Goal: Information Seeking & Learning: Check status

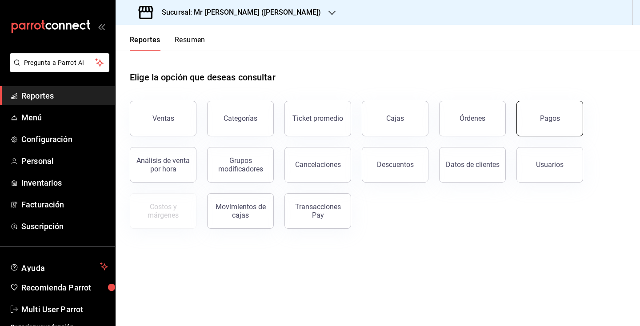
click at [523, 116] on button "Pagos" at bounding box center [550, 119] width 67 height 36
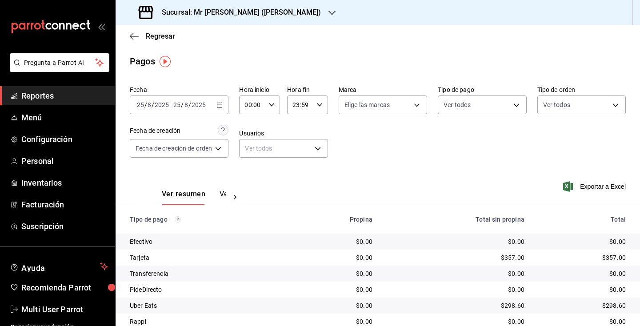
click at [220, 104] on icon "button" at bounding box center [219, 105] width 6 height 6
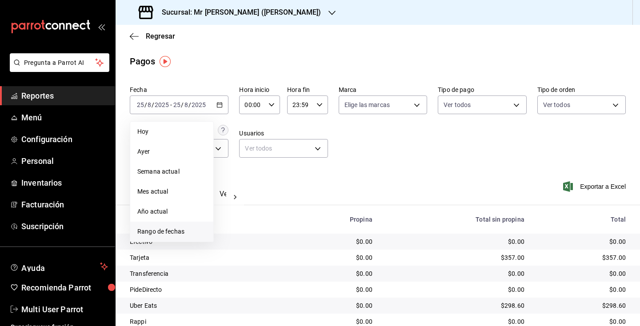
click at [182, 230] on span "Rango de fechas" at bounding box center [171, 231] width 69 height 9
click at [234, 223] on abbr "18" at bounding box center [232, 223] width 6 height 6
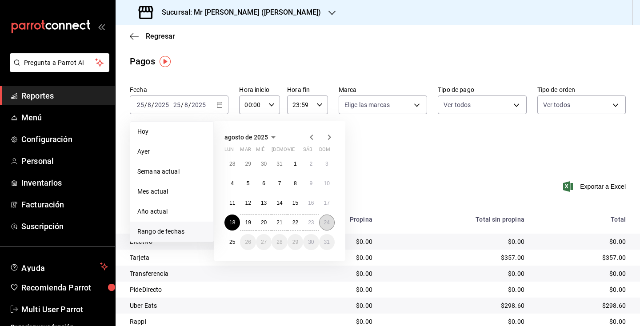
click at [329, 217] on button "24" at bounding box center [327, 223] width 16 height 16
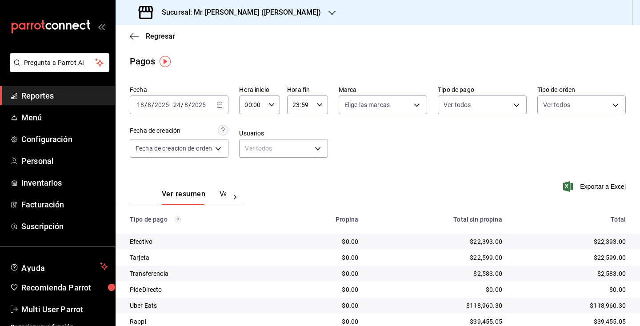
click at [295, 10] on div "Sucursal: Mr [PERSON_NAME] ([PERSON_NAME])" at bounding box center [231, 12] width 216 height 25
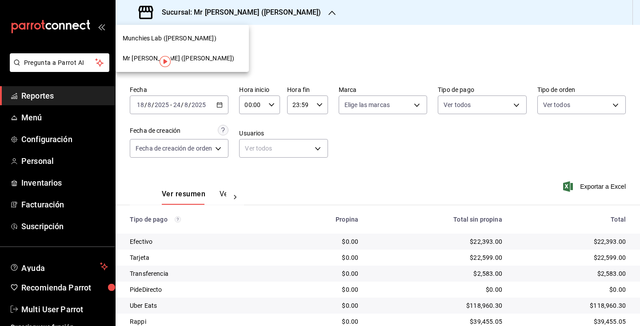
click at [214, 41] on div "Munchies Lab ([PERSON_NAME])" at bounding box center [182, 38] width 119 height 9
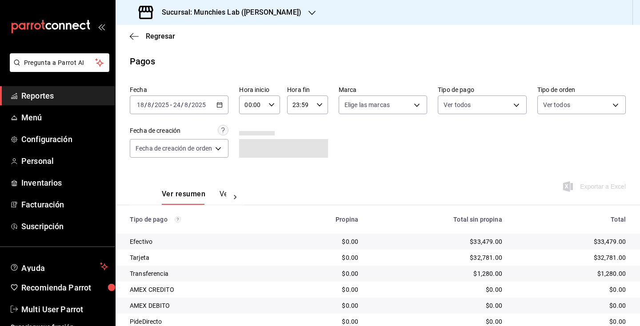
scroll to position [82, 0]
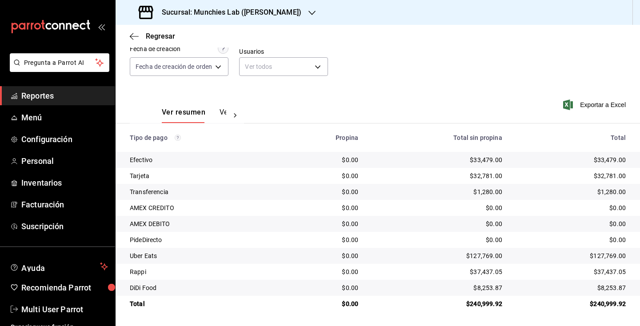
click at [613, 160] on div "$33,479.00" at bounding box center [571, 160] width 109 height 9
copy div "33,479.00"
click at [613, 177] on div "$32,781.00" at bounding box center [571, 176] width 109 height 9
click at [613, 176] on div "$32,781.00" at bounding box center [571, 176] width 109 height 9
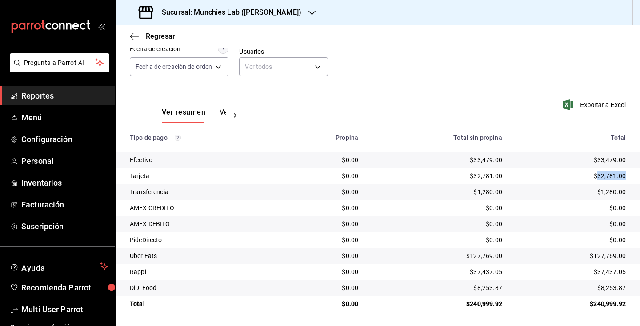
copy div "32,781.00"
click at [615, 190] on div "$1,280.00" at bounding box center [571, 192] width 109 height 9
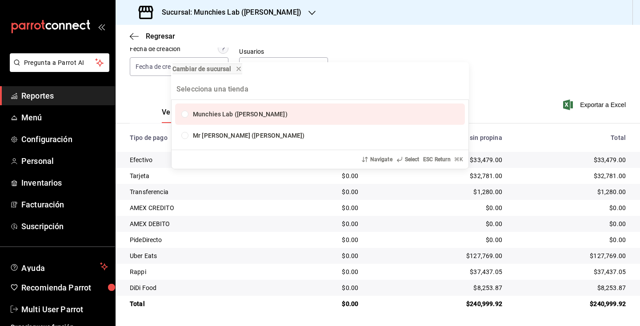
click at [615, 190] on div "Cambiar de sucursal Munchies Lab ([PERSON_NAME]) Mr [PERSON_NAME] ([PERSON_NAME…" at bounding box center [320, 163] width 640 height 326
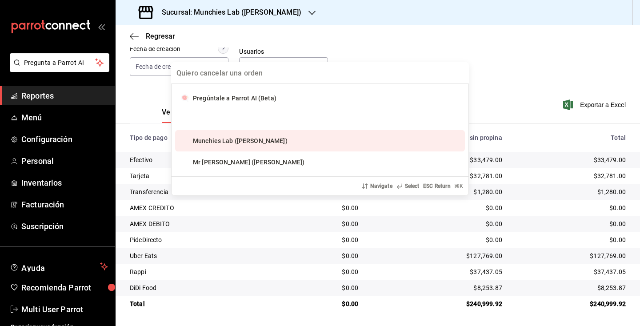
click at [615, 190] on div "Pregúntale a Parrot AI (Beta) Munchies Lab ([PERSON_NAME]) Mr [PERSON_NAME] ([P…" at bounding box center [320, 163] width 640 height 326
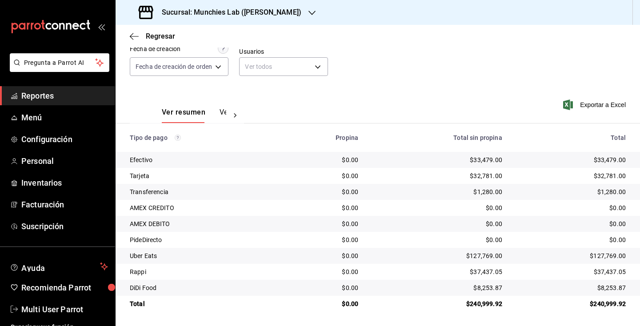
click at [615, 190] on div "$1,280.00" at bounding box center [571, 192] width 109 height 9
copy div "1,280.00"
click at [614, 259] on div "$127,769.00" at bounding box center [571, 256] width 109 height 9
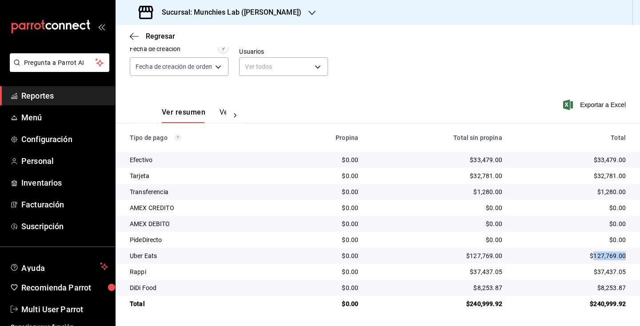
copy div "127,769.00"
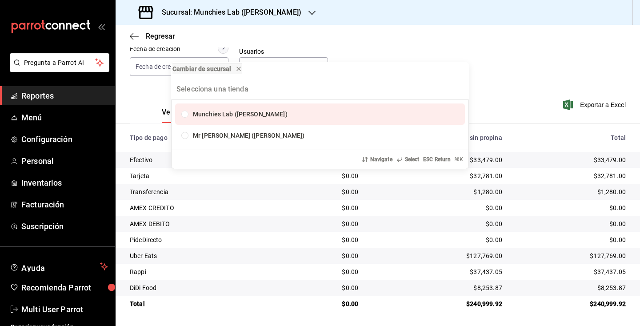
click at [611, 254] on div "Cambiar de sucursal Munchies Lab ([PERSON_NAME]) Mr [PERSON_NAME] ([PERSON_NAME…" at bounding box center [320, 163] width 640 height 326
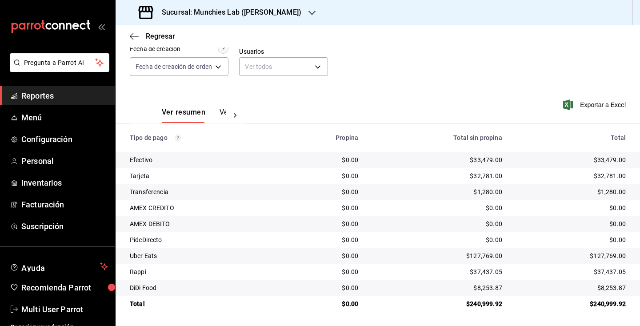
click at [611, 253] on div "$127,769.00" at bounding box center [571, 256] width 109 height 9
copy div "127,769.00"
click at [609, 274] on div "$37,437.05" at bounding box center [571, 272] width 109 height 9
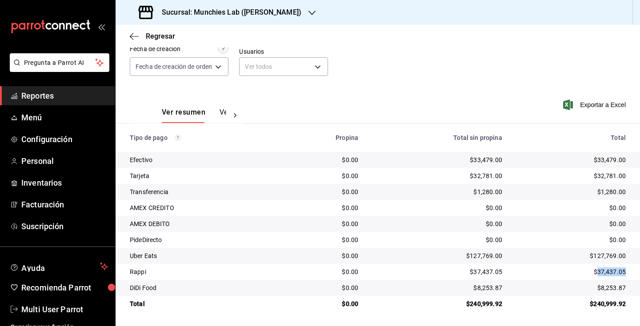
copy div "37,437.05"
click at [617, 286] on div "$8,253.87" at bounding box center [571, 288] width 109 height 9
copy div "8,253.87"
click at [148, 37] on span "Regresar" at bounding box center [160, 36] width 29 height 8
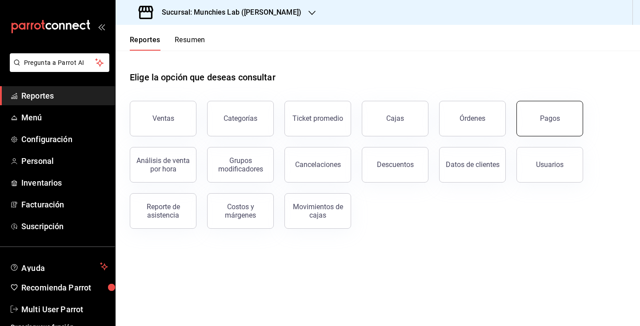
click at [548, 117] on div "Pagos" at bounding box center [550, 118] width 20 height 8
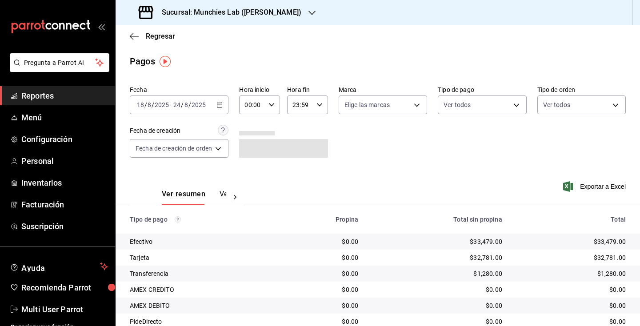
click at [220, 108] on icon "button" at bounding box center [219, 105] width 6 height 6
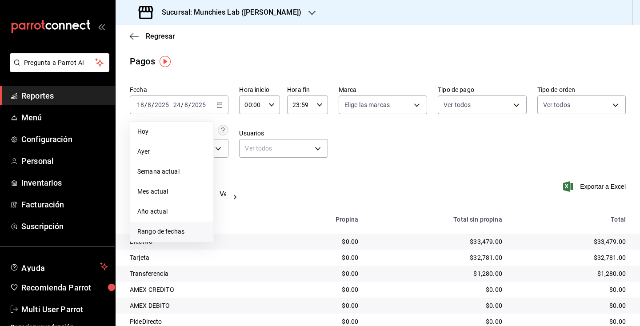
click at [168, 229] on span "Rango de fechas" at bounding box center [171, 231] width 69 height 9
click at [235, 223] on abbr "18" at bounding box center [232, 223] width 6 height 6
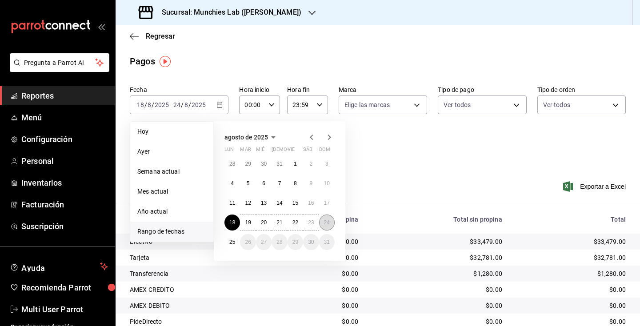
click at [322, 227] on button "24" at bounding box center [327, 223] width 16 height 16
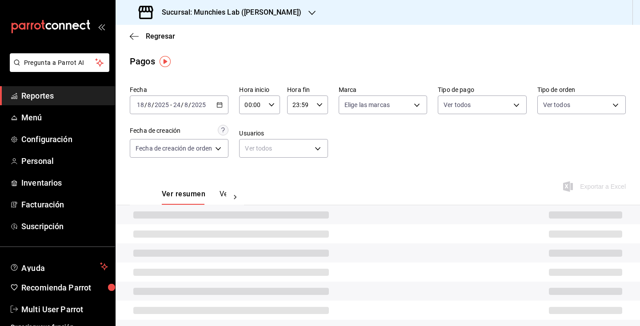
click at [408, 145] on div "Fecha [DATE] [DATE] - [DATE] [DATE] Hora inicio 00:00 Hora inicio Hora fin 23:5…" at bounding box center [378, 125] width 496 height 86
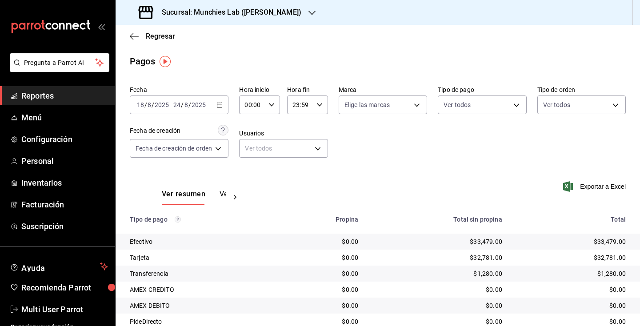
click at [234, 6] on div "Sucursal: Munchies Lab ([PERSON_NAME])" at bounding box center [221, 12] width 196 height 25
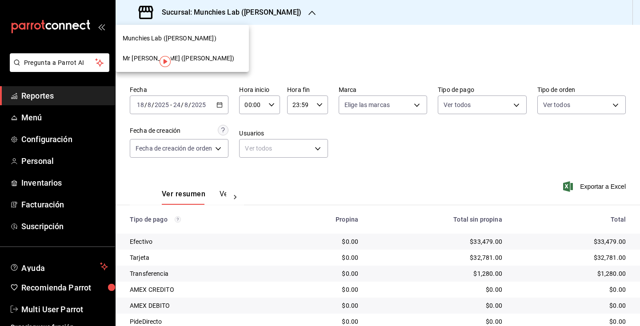
click at [202, 60] on span "Mr [PERSON_NAME] ([PERSON_NAME])" at bounding box center [179, 58] width 112 height 9
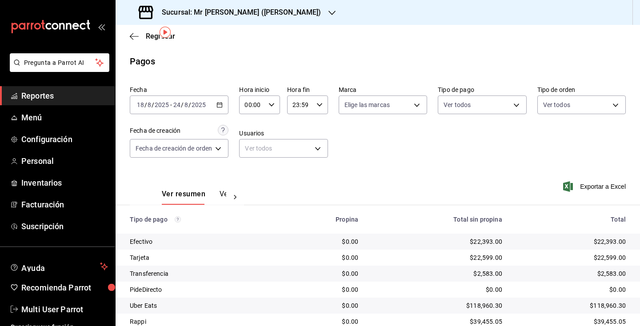
scroll to position [66, 0]
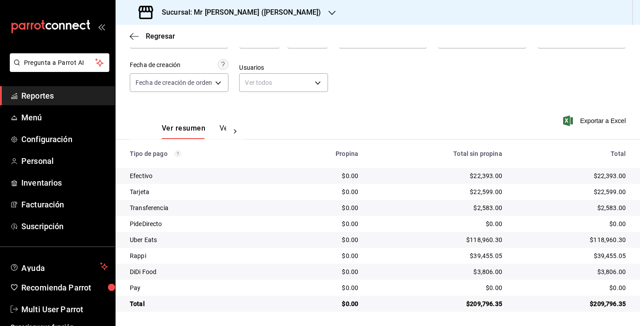
click at [612, 175] on div "$22,393.00" at bounding box center [571, 176] width 109 height 9
copy div "22,393.00"
click at [612, 191] on div "$22,599.00" at bounding box center [571, 192] width 109 height 9
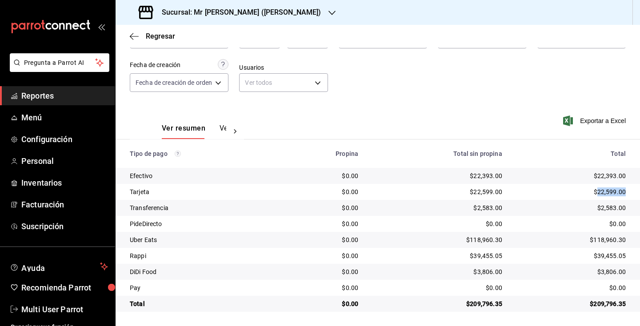
copy div "22,599.00"
click at [612, 208] on div "$2,583.00" at bounding box center [571, 208] width 109 height 9
copy div "2,583.00"
click at [610, 237] on div "$118,960.30" at bounding box center [571, 240] width 109 height 9
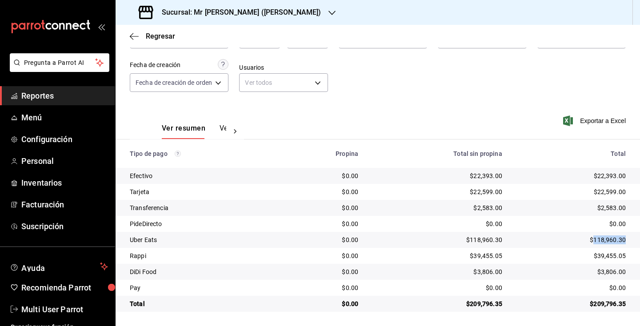
click at [609, 237] on div "$118,960.30" at bounding box center [571, 240] width 109 height 9
click at [605, 256] on div "$39,455.05" at bounding box center [571, 256] width 109 height 9
click at [612, 271] on div "$3,806.00" at bounding box center [571, 272] width 109 height 9
